Goal: Task Accomplishment & Management: Use online tool/utility

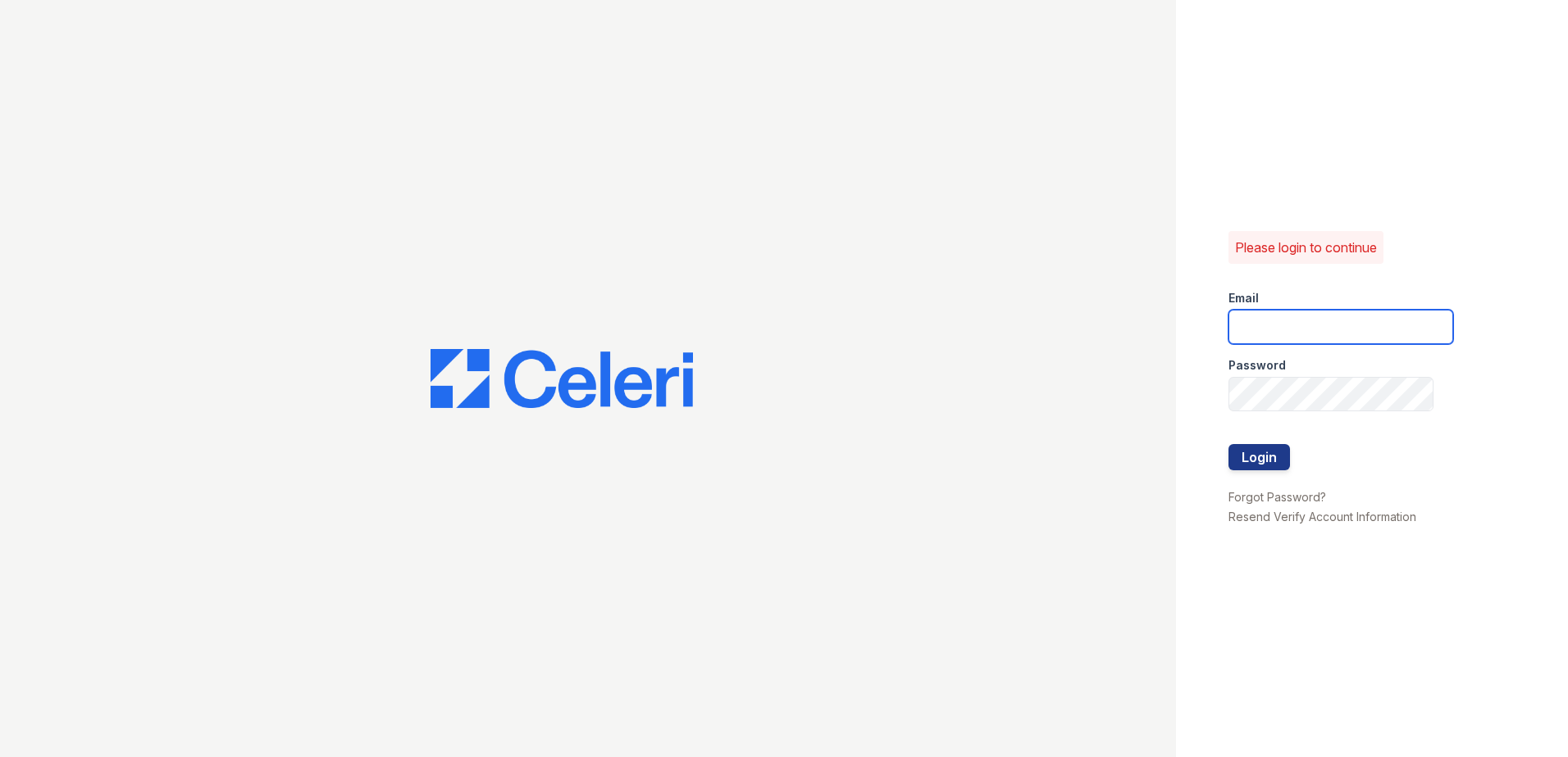
click at [1285, 324] on input "email" at bounding box center [1340, 327] width 225 height 34
type input "[EMAIL_ADDRESS][DOMAIN_NAME]"
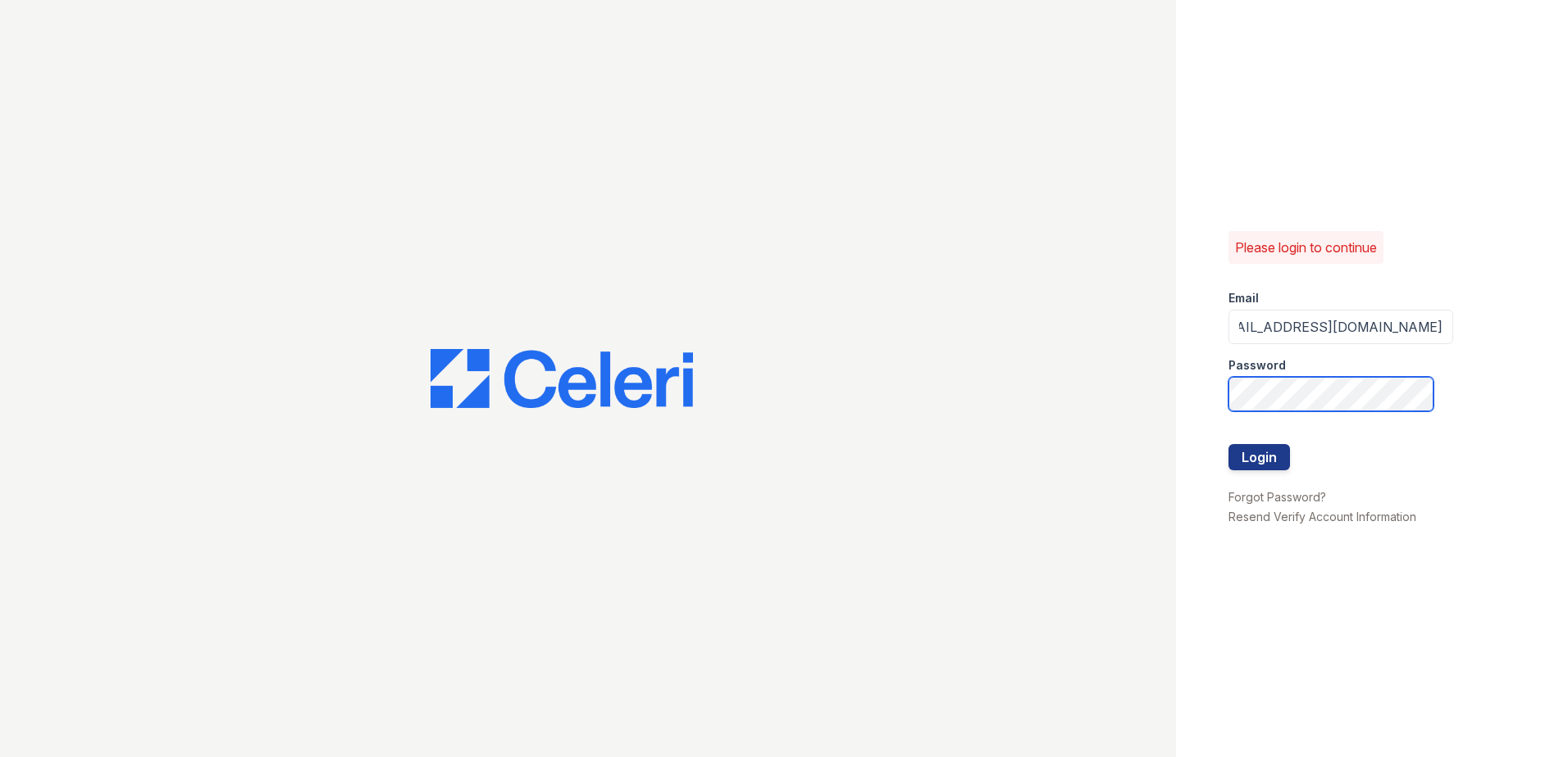
scroll to position [0, 0]
click at [1267, 452] on button "Login" at bounding box center [1259, 458] width 62 height 27
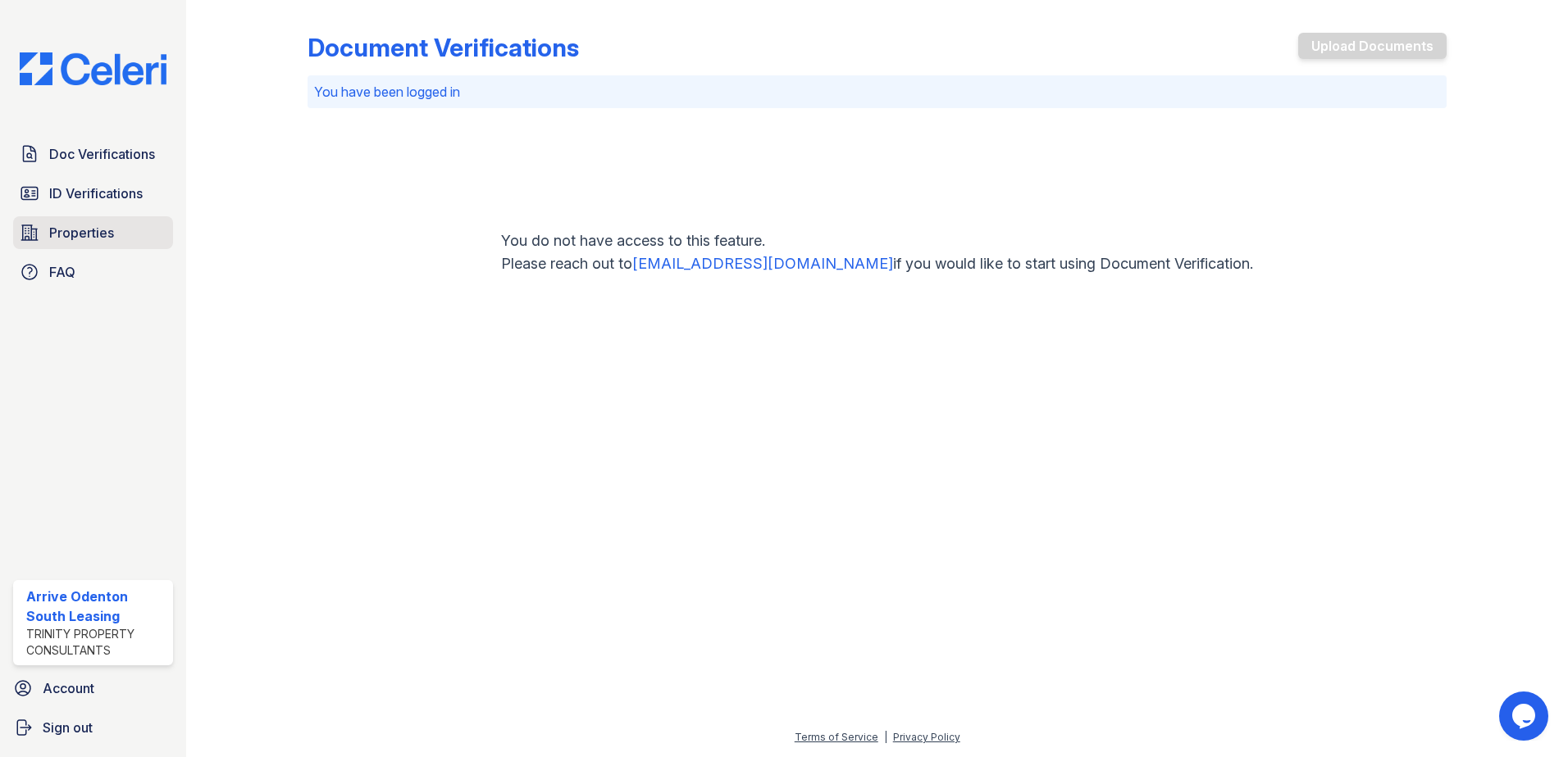
click at [83, 229] on span "Properties" at bounding box center [82, 232] width 64 height 20
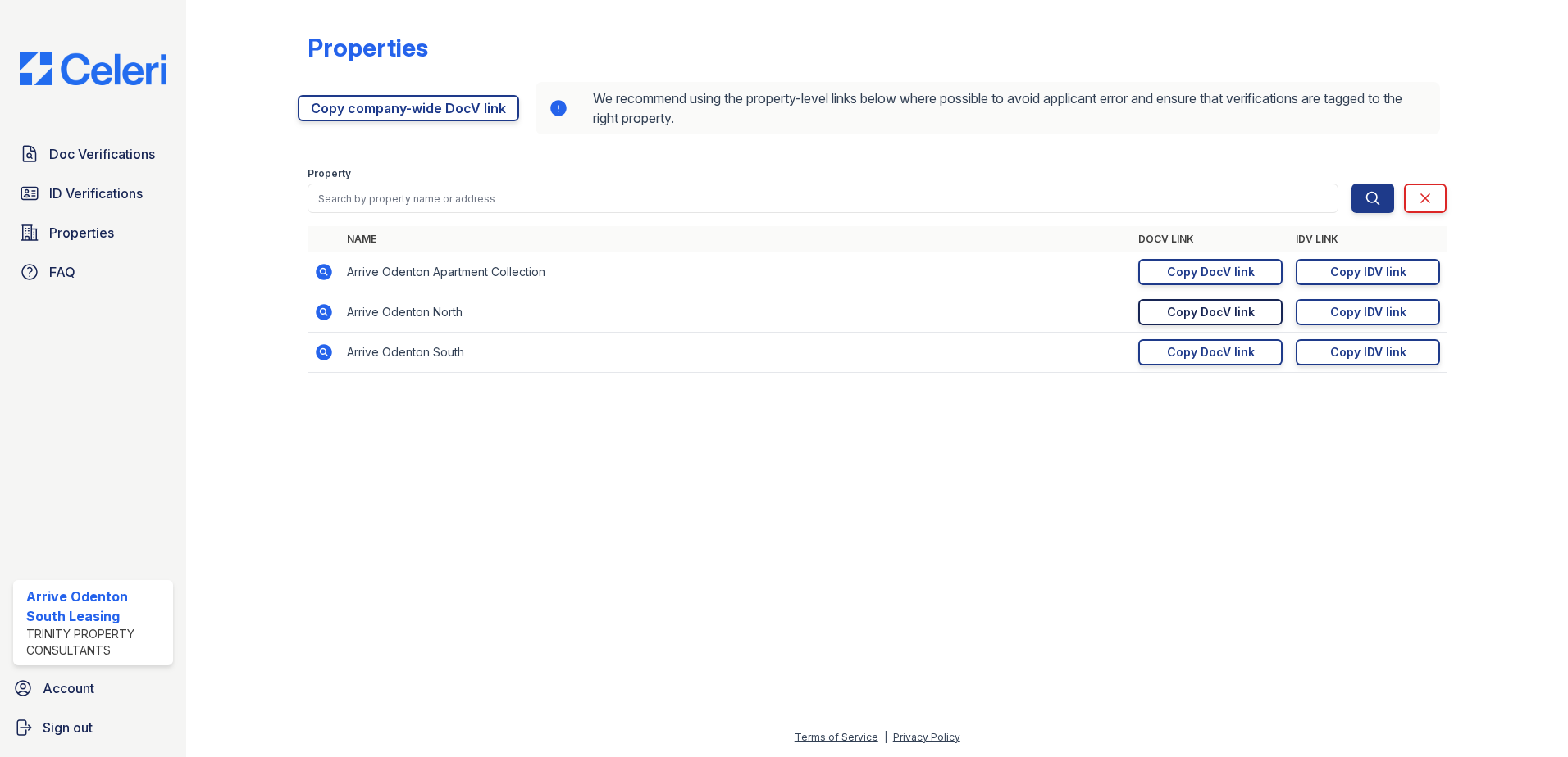
click at [1202, 307] on div "Copy DocV link" at bounding box center [1211, 312] width 88 height 16
click at [1346, 313] on div "Copy IDV link" at bounding box center [1368, 312] width 76 height 16
